Goal: Communication & Community: Connect with others

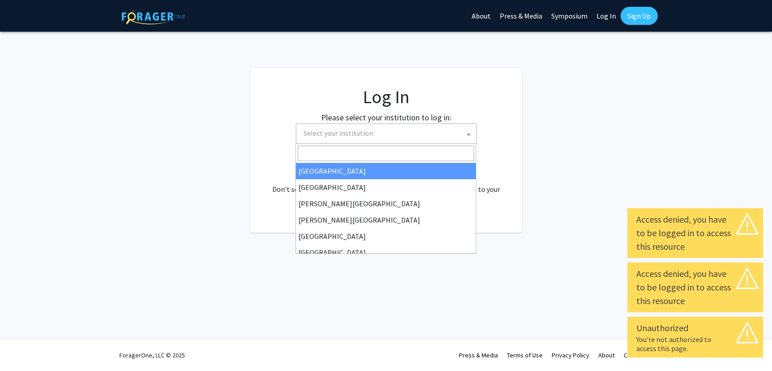
click at [354, 130] on span "Select your institution" at bounding box center [338, 132] width 70 height 9
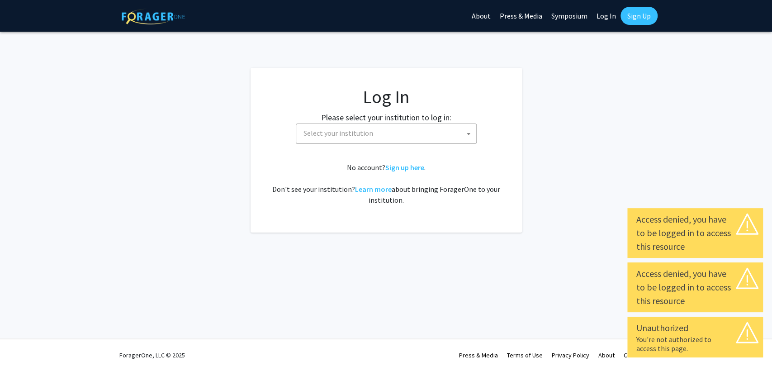
click at [611, 19] on link "Log In" at bounding box center [606, 16] width 28 height 32
select select "34"
click at [383, 138] on span "Baylor University" at bounding box center [388, 133] width 176 height 19
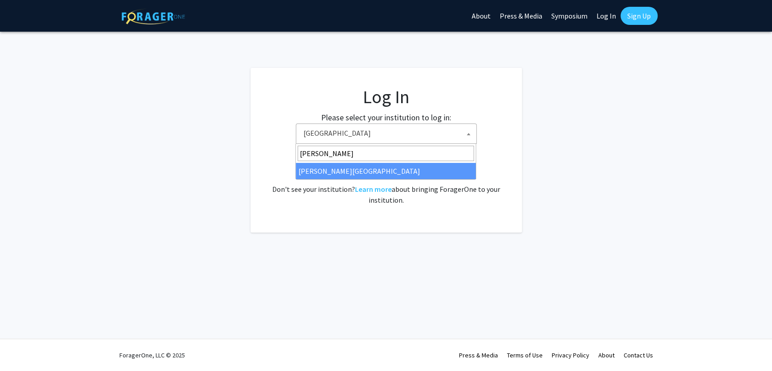
type input "thom"
select select "24"
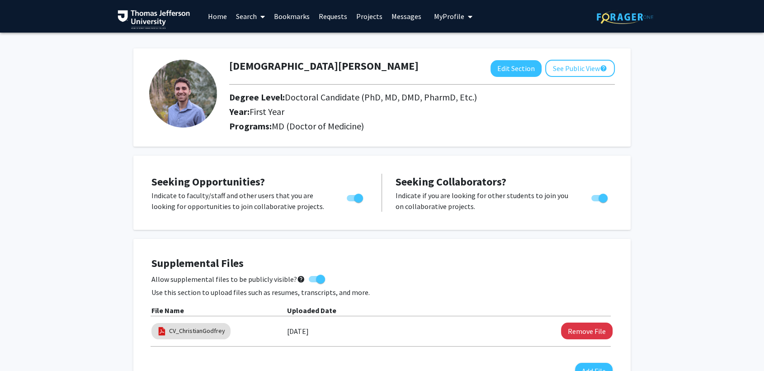
click at [389, 19] on link "Messages" at bounding box center [406, 16] width 39 height 32
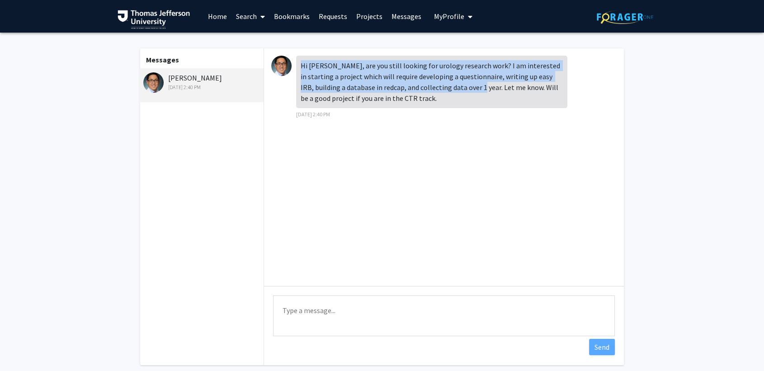
drag, startPoint x: 300, startPoint y: 69, endPoint x: 449, endPoint y: 92, distance: 151.4
click at [449, 92] on div "Hi [PERSON_NAME], are you still looking for urology research work? I am interes…" at bounding box center [431, 82] width 271 height 52
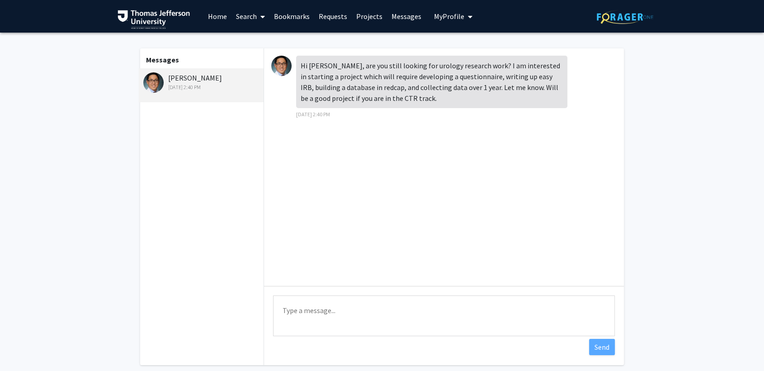
click at [434, 228] on div "Hi [PERSON_NAME], are you still looking for urology research work? I am interes…" at bounding box center [444, 166] width 360 height 237
